Goal: Obtain resource: Obtain resource

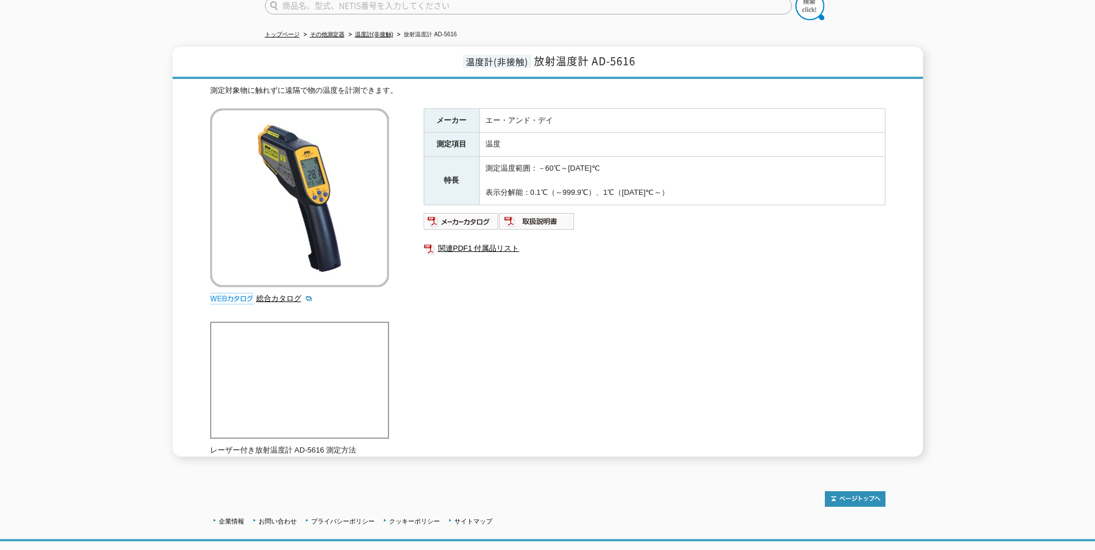
scroll to position [115, 0]
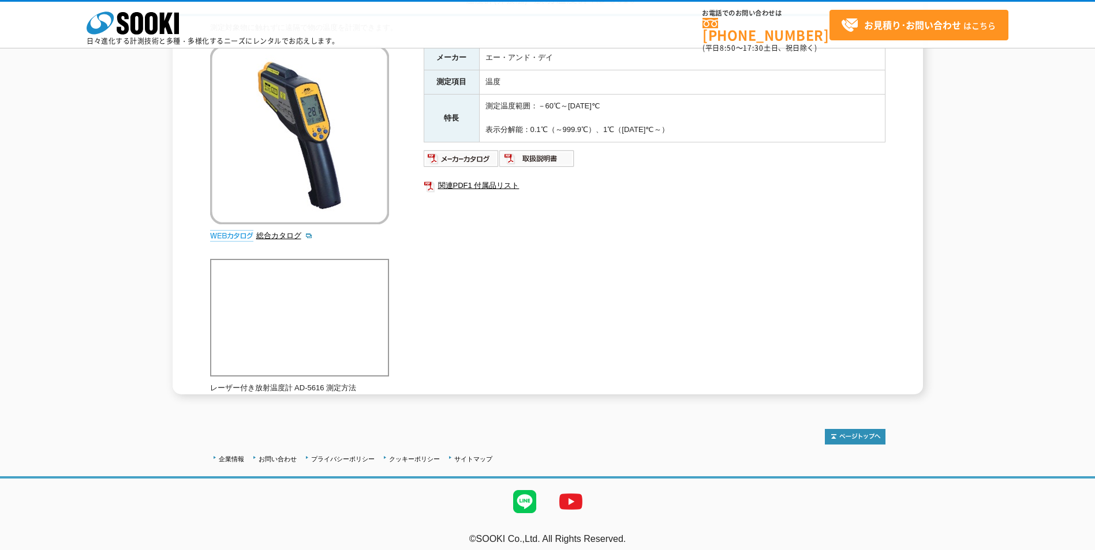
drag, startPoint x: 520, startPoint y: 306, endPoint x: 376, endPoint y: 316, distance: 144.6
click at [514, 308] on div "測定対象物に触れずに遠隔で物の温度を計測できます。 総合カタログ メーカー エー・アンド・デイ 測定項目 温度 特長 測定温度範囲：－60℃～[DATE]℃ …" at bounding box center [547, 208] width 675 height 372
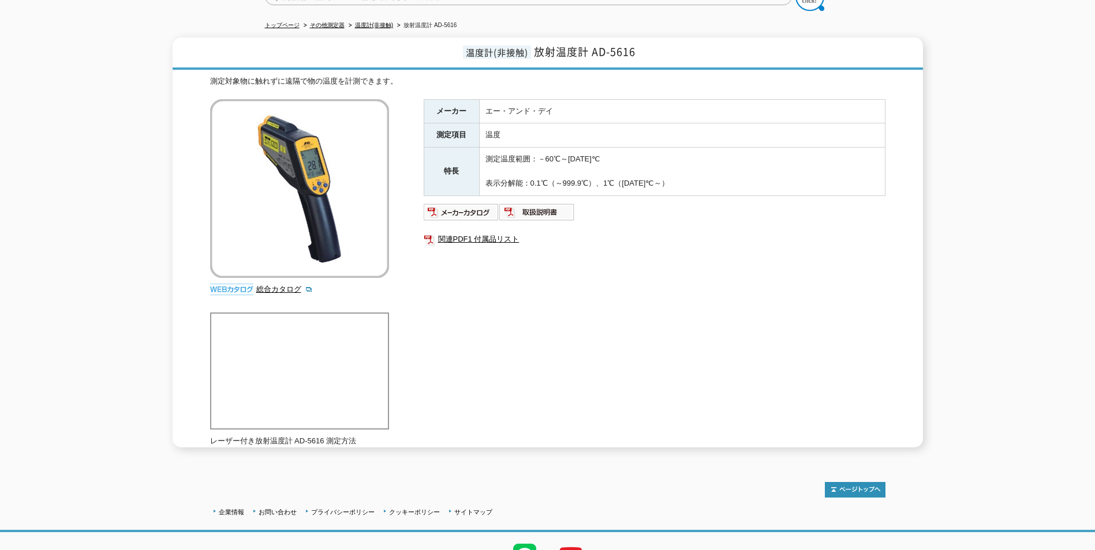
scroll to position [51, 0]
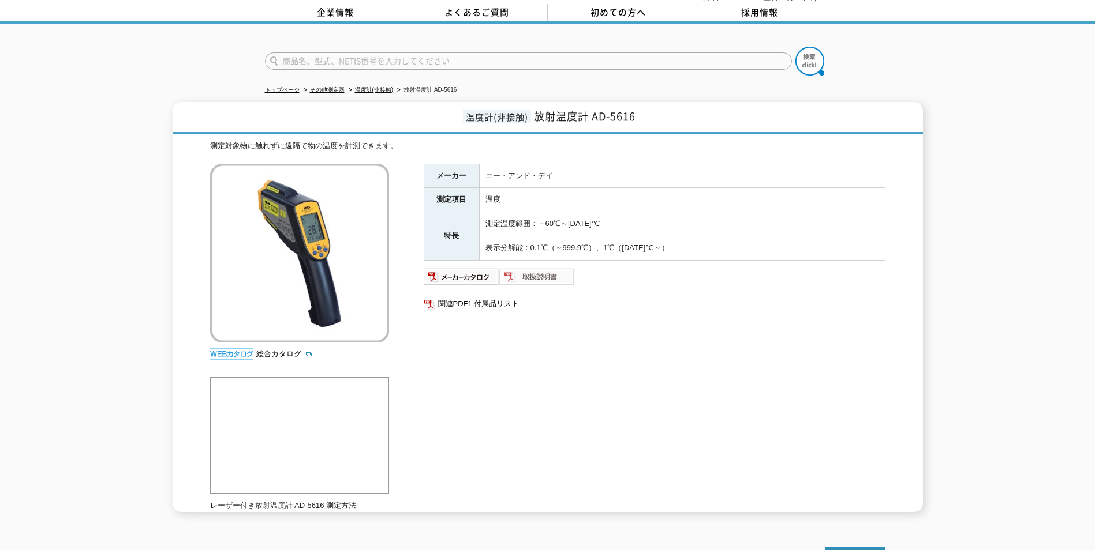
drag, startPoint x: 627, startPoint y: 357, endPoint x: 526, endPoint y: 275, distance: 129.7
click at [627, 356] on div "メーカー エー・アンド・デイ 測定項目 温度 特長 測定温度範囲：－60℃～[DATE]℃ 表示分解能：0.1℃（～999.9℃）、1℃（[DATE]℃～） …" at bounding box center [655, 288] width 462 height 248
drag, startPoint x: 539, startPoint y: 220, endPoint x: 602, endPoint y: 221, distance: 62.9
click at [602, 221] on td "測定温度範囲：－60℃～[DATE]℃ 表示分解能：0.1℃（～999.9℃）、1℃（[DATE]℃～）" at bounding box center [682, 236] width 406 height 48
drag, startPoint x: 602, startPoint y: 221, endPoint x: 677, endPoint y: 351, distance: 149.6
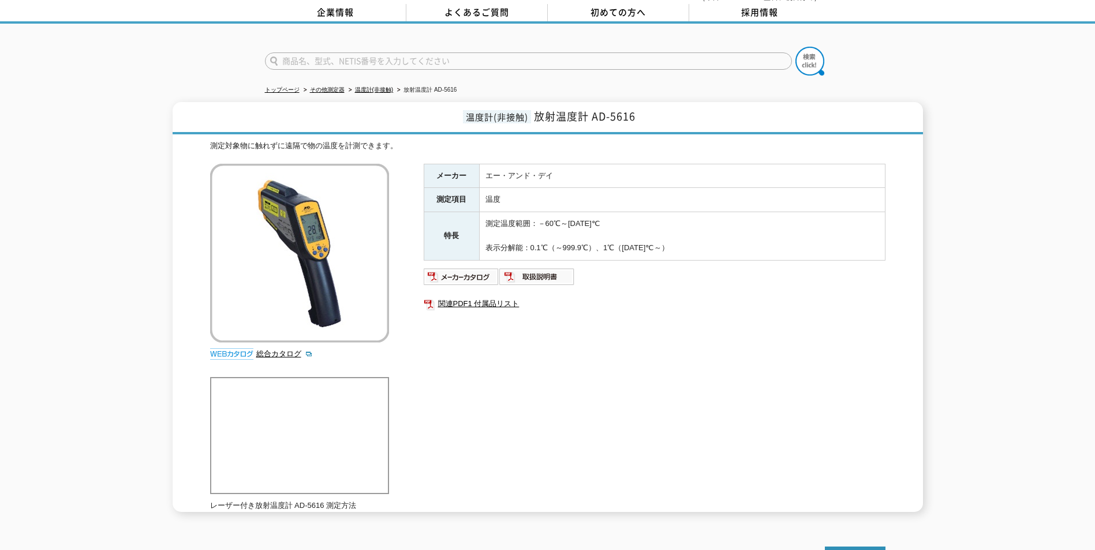
click at [682, 355] on div "メーカー エー・アンド・デイ 測定項目 温度 特長 測定温度範囲：－60℃～[DATE]℃ 表示分解能：0.1℃（～999.9℃）、1℃（[DATE]℃～） …" at bounding box center [655, 288] width 462 height 248
drag, startPoint x: 537, startPoint y: 219, endPoint x: 594, endPoint y: 212, distance: 57.0
click at [594, 212] on td "測定温度範囲：－60℃～[DATE]℃ 表示分解能：0.1℃（～999.9℃）、1℃（[DATE]℃～）" at bounding box center [682, 236] width 406 height 48
drag, startPoint x: 594, startPoint y: 212, endPoint x: 645, endPoint y: 279, distance: 84.4
click at [651, 278] on ul at bounding box center [655, 277] width 462 height 18
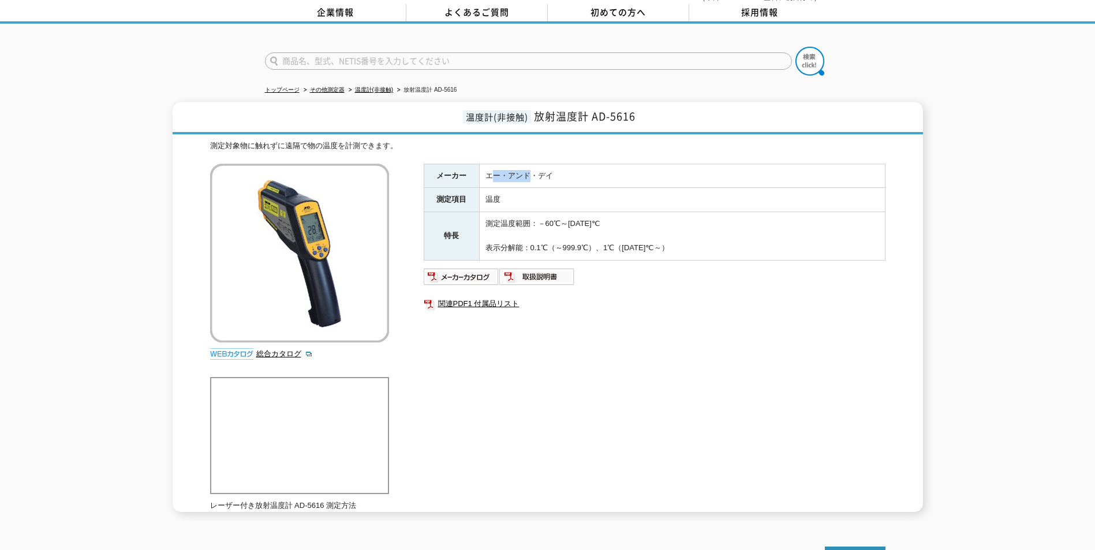
drag, startPoint x: 491, startPoint y: 172, endPoint x: 533, endPoint y: 170, distance: 41.6
click at [533, 170] on td "エー・アンド・デイ" at bounding box center [682, 176] width 406 height 24
drag, startPoint x: 533, startPoint y: 170, endPoint x: 625, endPoint y: 246, distance: 119.7
click at [626, 249] on td "測定温度範囲：－60℃～[DATE]℃ 表示分解能：0.1℃（～999.9℃）、1℃（[DATE]℃～）" at bounding box center [682, 236] width 406 height 48
drag, startPoint x: 455, startPoint y: 111, endPoint x: 629, endPoint y: 119, distance: 174.4
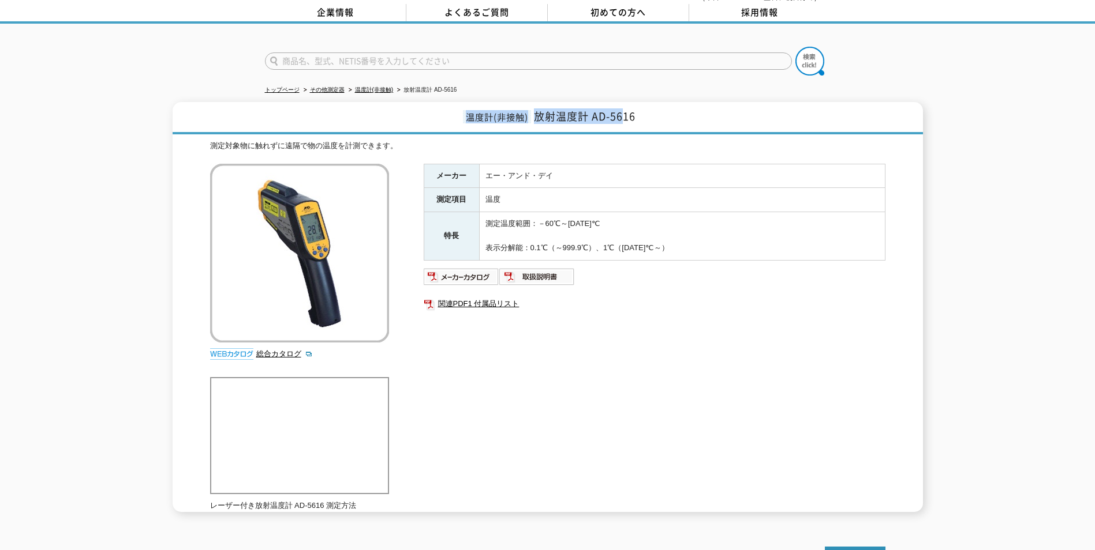
click at [629, 119] on h1 "温度計(非接触) 放射温度計 AD-5616" at bounding box center [548, 118] width 750 height 32
drag, startPoint x: 629, startPoint y: 119, endPoint x: 625, endPoint y: 174, distance: 55.0
click at [651, 198] on td "温度" at bounding box center [682, 200] width 406 height 24
drag, startPoint x: 454, startPoint y: 103, endPoint x: 635, endPoint y: 107, distance: 181.8
click at [635, 107] on h1 "温度計(非接触) 放射温度計 AD-5616" at bounding box center [548, 118] width 750 height 32
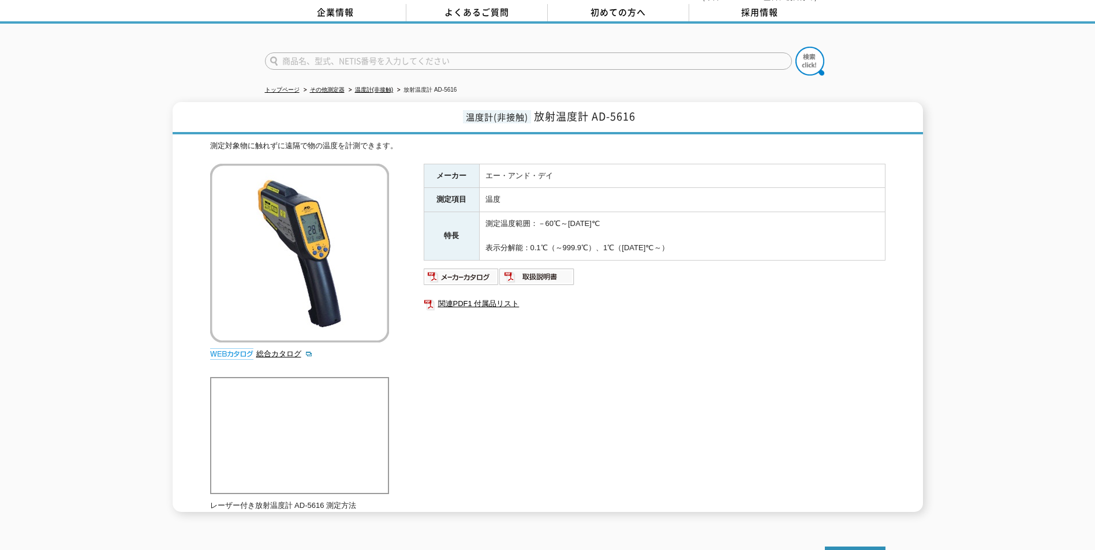
drag, startPoint x: 635, startPoint y: 107, endPoint x: 658, endPoint y: 196, distance: 91.8
click at [671, 177] on td "エー・アンド・デイ" at bounding box center [682, 176] width 406 height 24
click at [477, 271] on img at bounding box center [462, 277] width 76 height 18
click at [969, 239] on div "温度計(非接触) 放射温度計 AD-5616 測定対象物に触れずに遠隔で物の温度を計測できます。 総合カタログ メーカー エー・アンド・デイ 測定項目 温度 …" at bounding box center [547, 307] width 1095 height 410
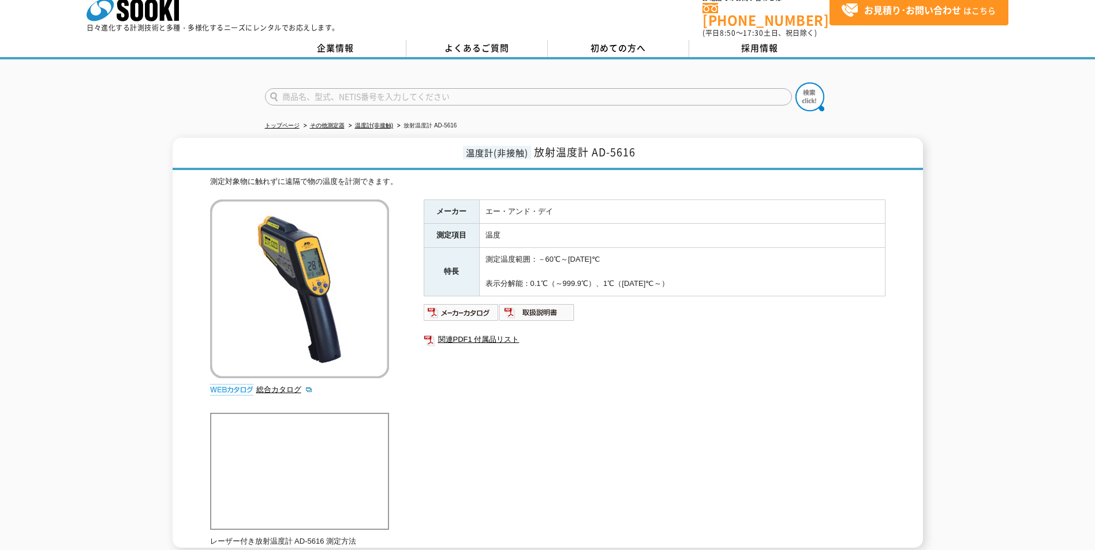
scroll to position [8, 0]
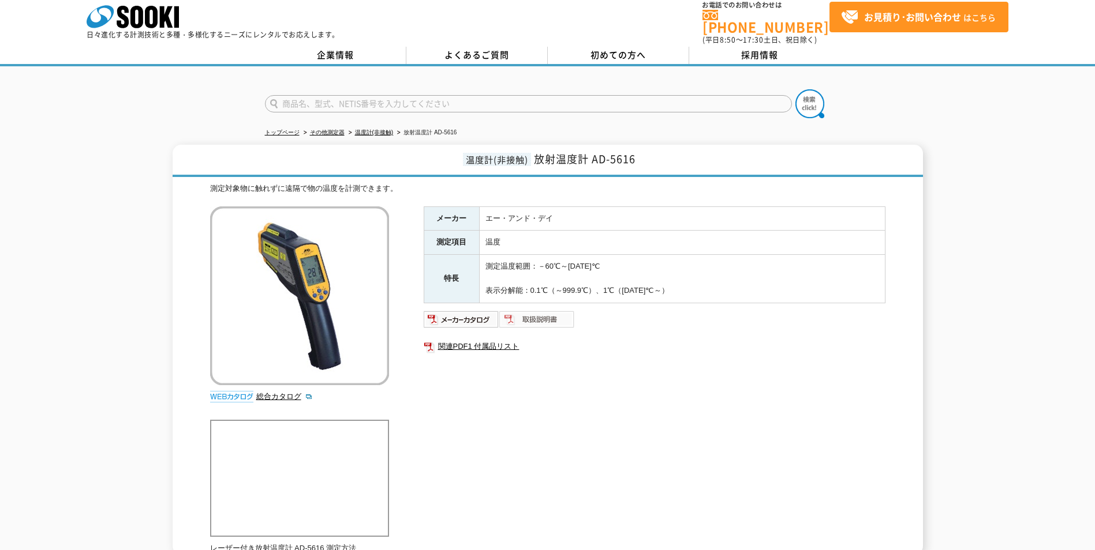
click at [523, 317] on img at bounding box center [537, 319] width 76 height 18
click at [917, 283] on div "温度計(非接触) 放射温度計 AD-5616 測定対象物に触れずに遠隔で物の温度を計測できます。 総合カタログ メーカー エー・アンド・デイ 測定項目 温度 …" at bounding box center [548, 350] width 750 height 410
drag, startPoint x: 649, startPoint y: 147, endPoint x: 593, endPoint y: 163, distance: 57.9
click at [593, 163] on h1 "温度計(非接触) 放射温度計 AD-5616" at bounding box center [548, 161] width 750 height 32
click at [997, 238] on div "温度計(非接触) 放射温度計 AD-5616 測定対象物に触れずに遠隔で物の温度を計測できます。 総合カタログ メーカー エー・アンド・デイ 測定項目 温度 …" at bounding box center [547, 350] width 1095 height 410
